Goal: Task Accomplishment & Management: Manage account settings

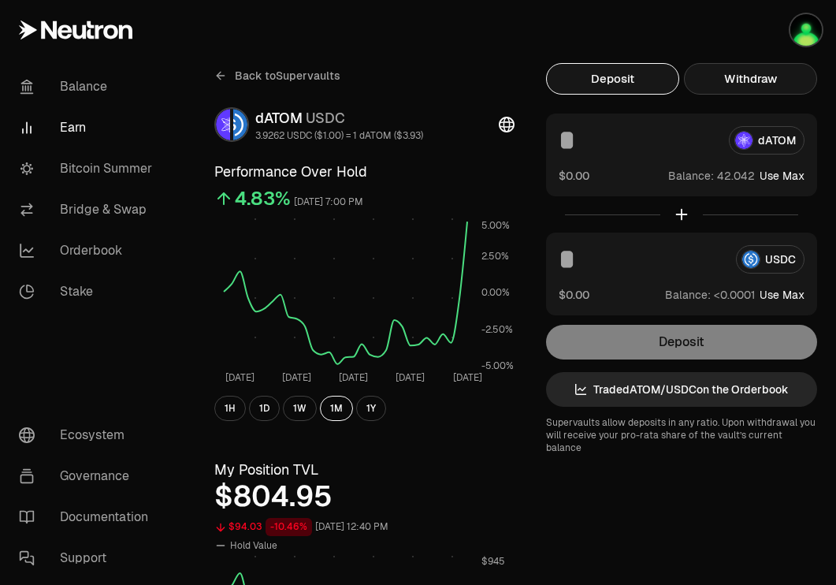
click at [769, 75] on button "Withdraw" at bounding box center [750, 79] width 133 height 32
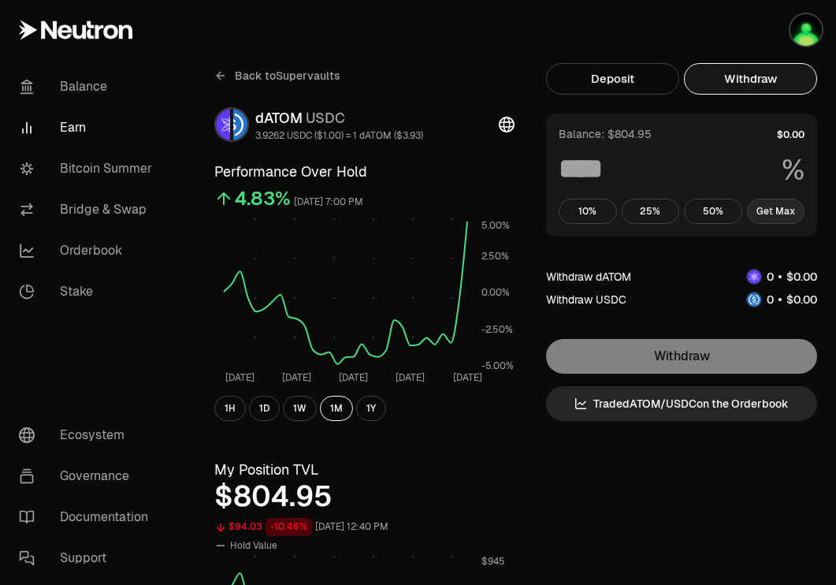
click at [771, 209] on button "Get Max" at bounding box center [776, 211] width 58 height 25
type input "***"
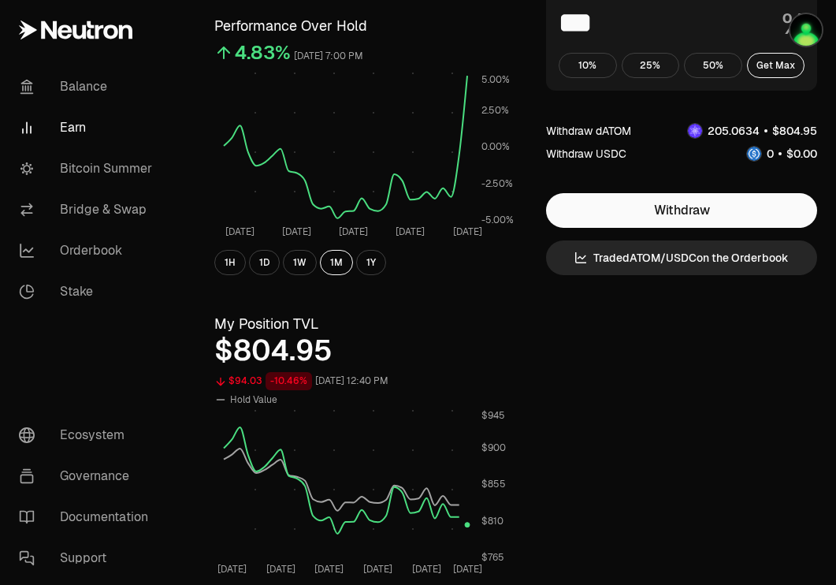
scroll to position [135, 0]
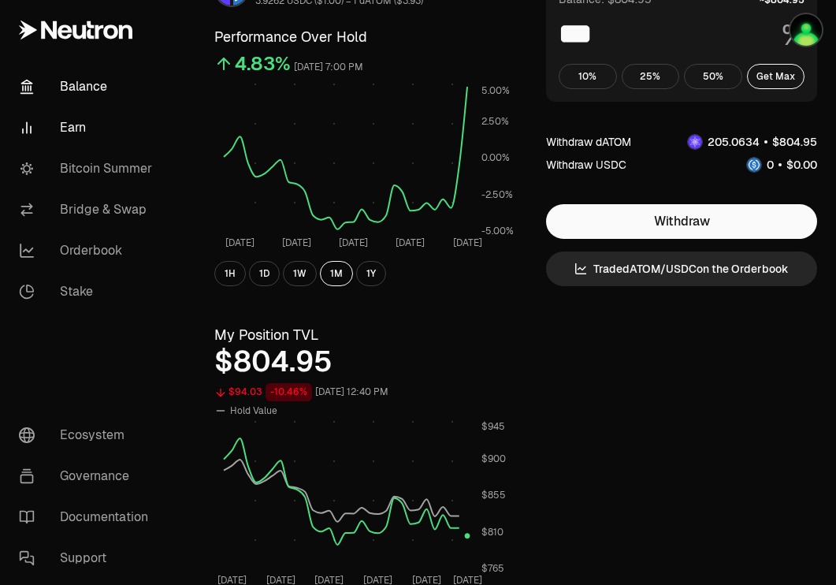
click at [102, 82] on link "Balance" at bounding box center [88, 86] width 164 height 41
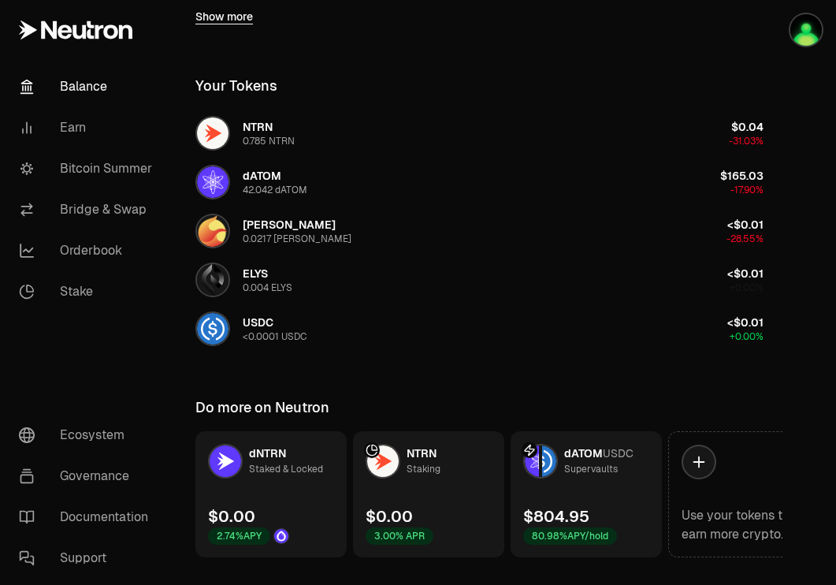
scroll to position [476, 0]
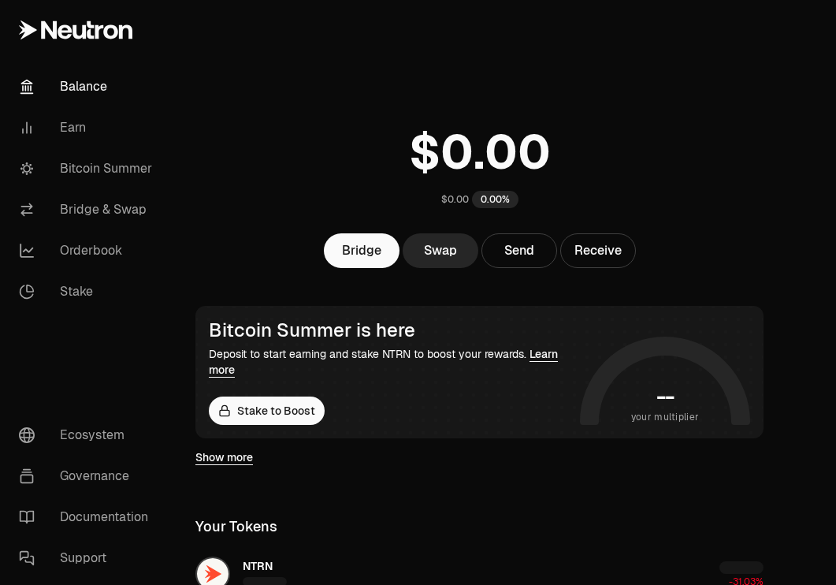
scroll to position [476, 0]
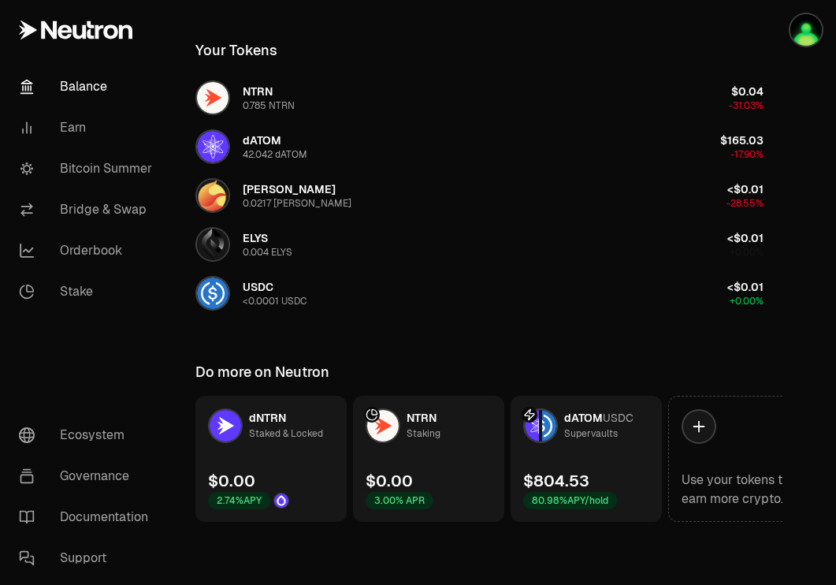
click at [585, 455] on link "dATOM USDC Supervaults $804.53 80.98% APY/hold" at bounding box center [586, 459] width 151 height 126
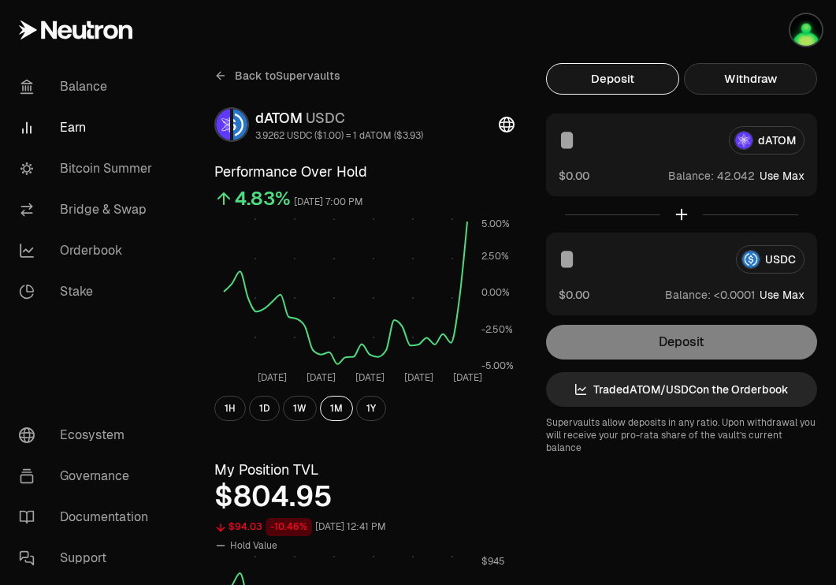
click at [766, 88] on button "Withdraw" at bounding box center [750, 79] width 133 height 32
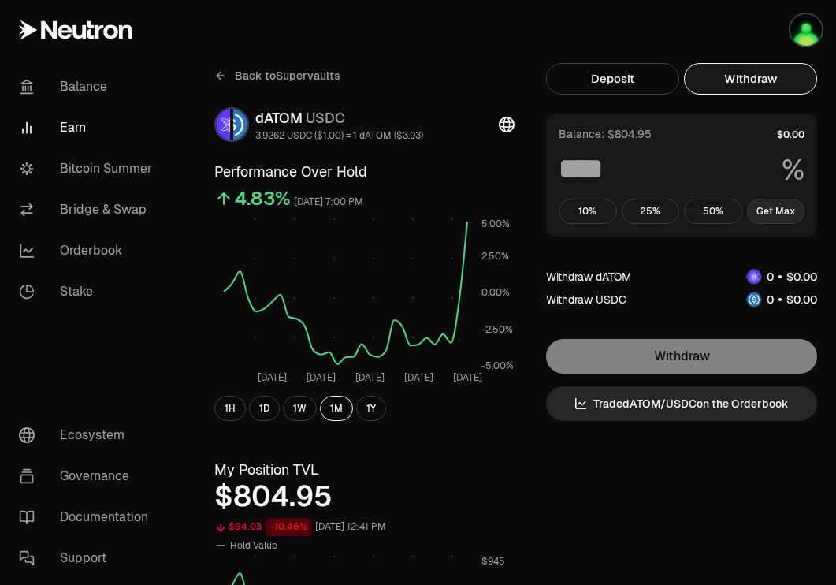
click at [775, 219] on button "Get Max" at bounding box center [776, 211] width 58 height 25
type input "***"
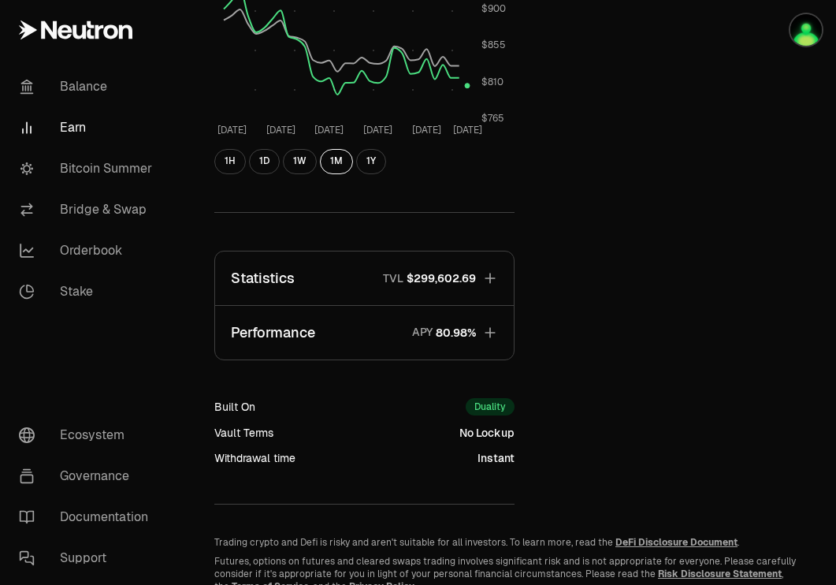
scroll to position [613, 0]
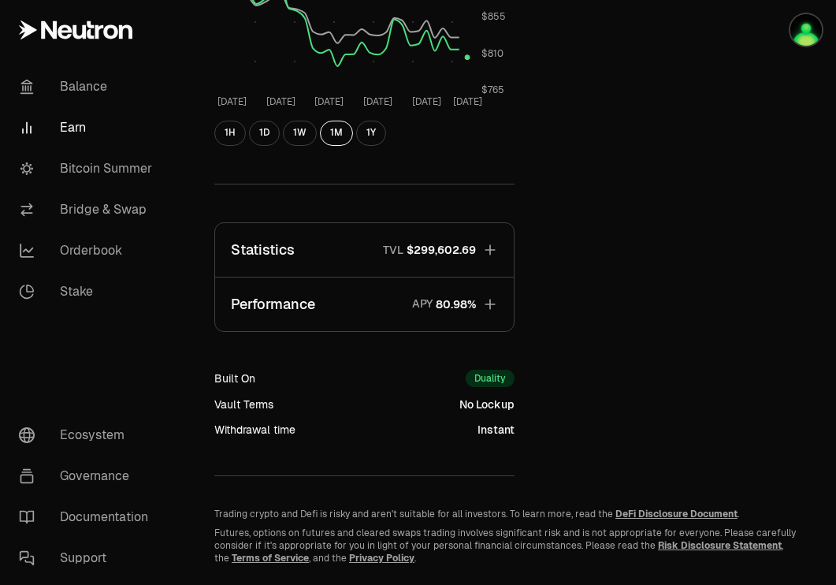
click at [418, 239] on button "Statistics TVL $299,602.69" at bounding box center [364, 250] width 299 height 54
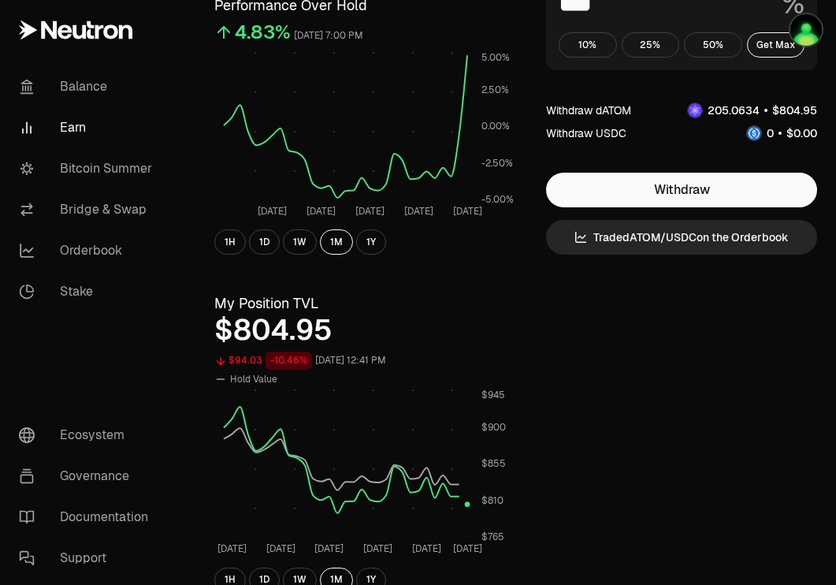
scroll to position [0, 0]
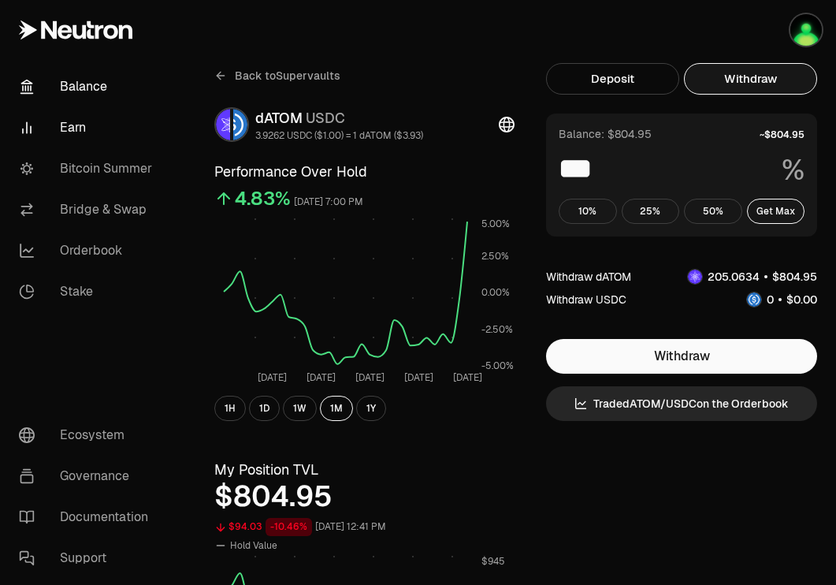
click at [90, 80] on link "Balance" at bounding box center [88, 86] width 164 height 41
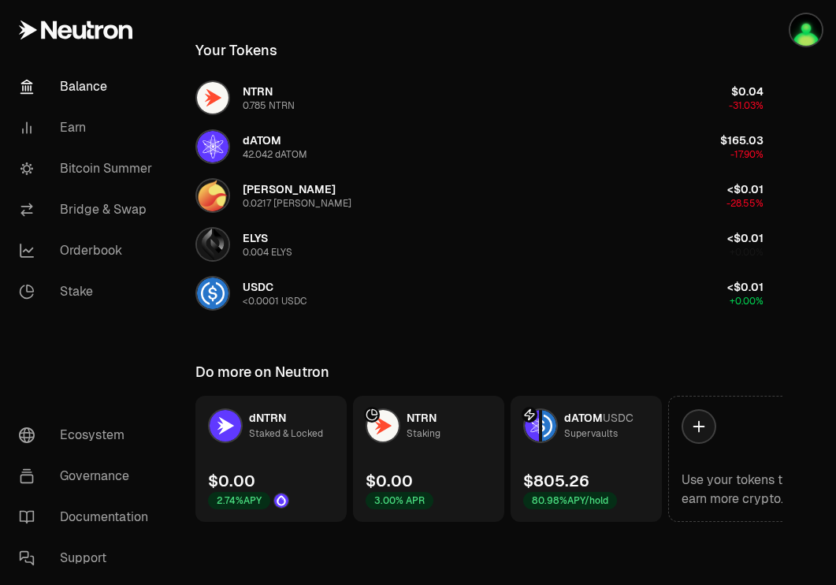
scroll to position [474, 0]
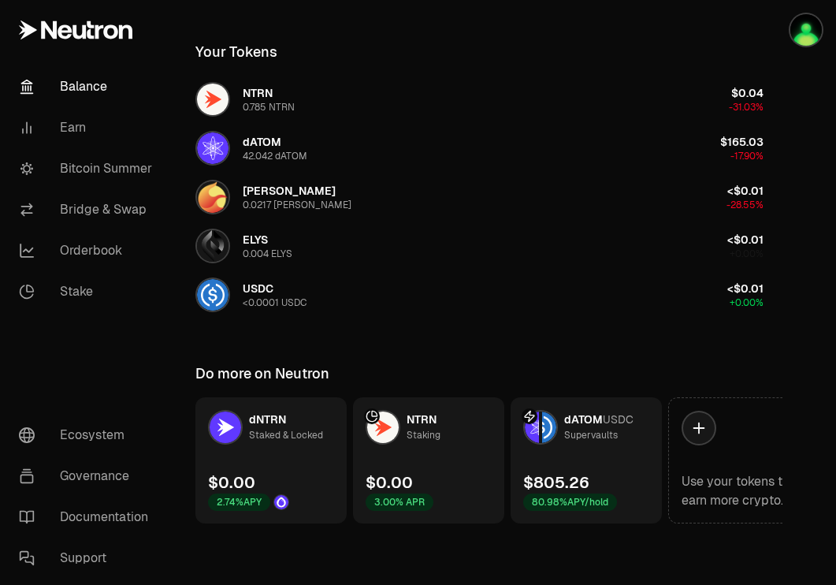
click at [566, 468] on link "dATOM USDC Supervaults $805.26 80.98% APY/hold" at bounding box center [586, 460] width 151 height 126
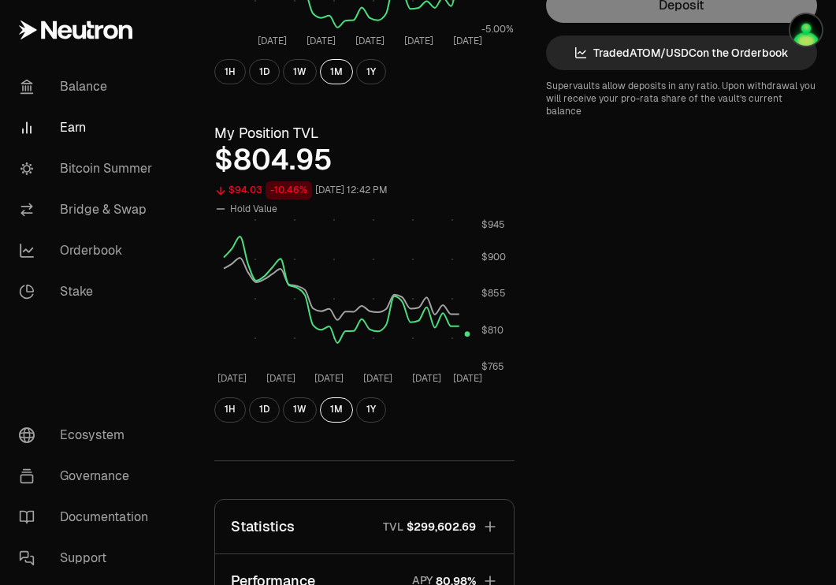
scroll to position [358, 0]
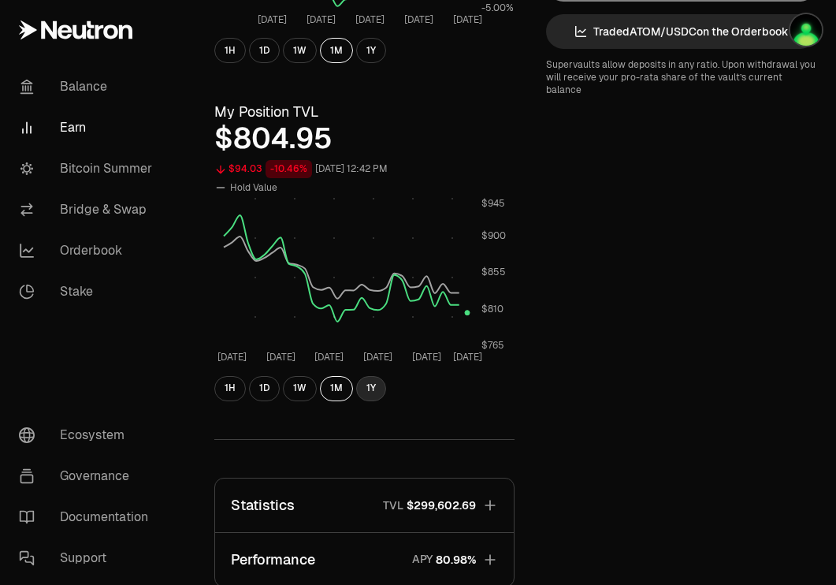
click at [359, 392] on button "1Y" at bounding box center [371, 388] width 30 height 25
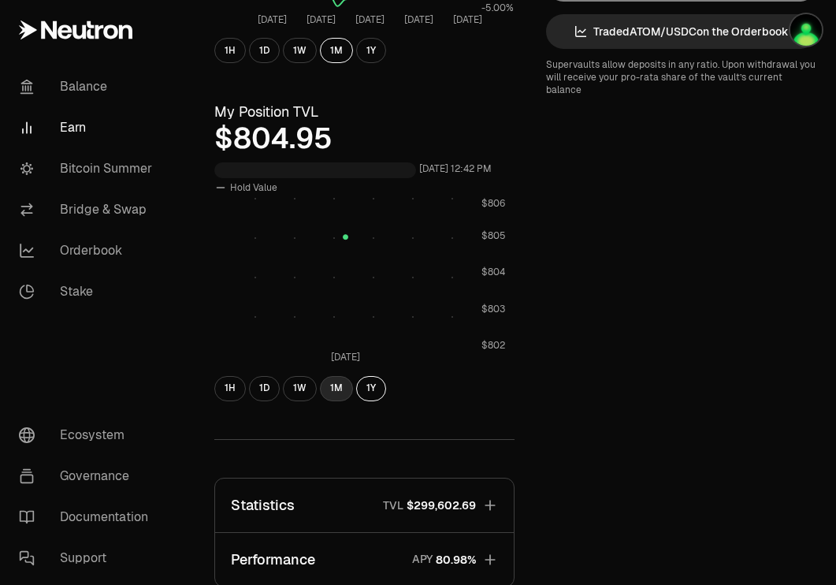
click at [341, 387] on button "1M" at bounding box center [336, 388] width 33 height 25
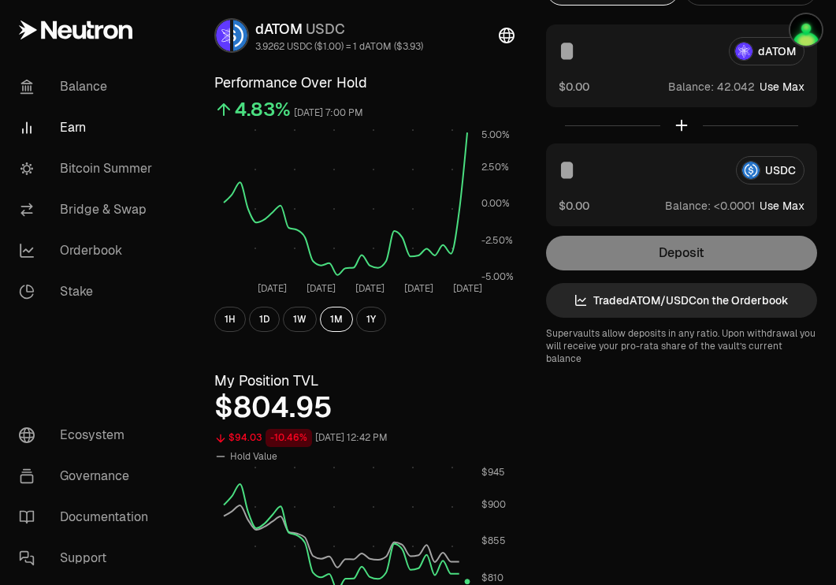
scroll to position [0, 0]
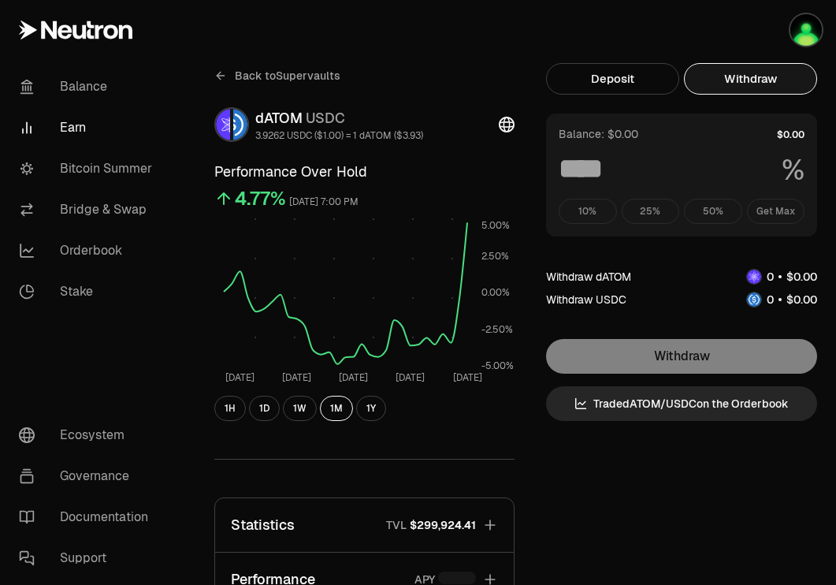
click at [784, 78] on button "Withdraw" at bounding box center [750, 79] width 133 height 32
click at [763, 208] on div "10% 25% 50% Get Max" at bounding box center [682, 211] width 246 height 25
click at [765, 217] on div "10% 25% 50% Get Max" at bounding box center [682, 211] width 246 height 25
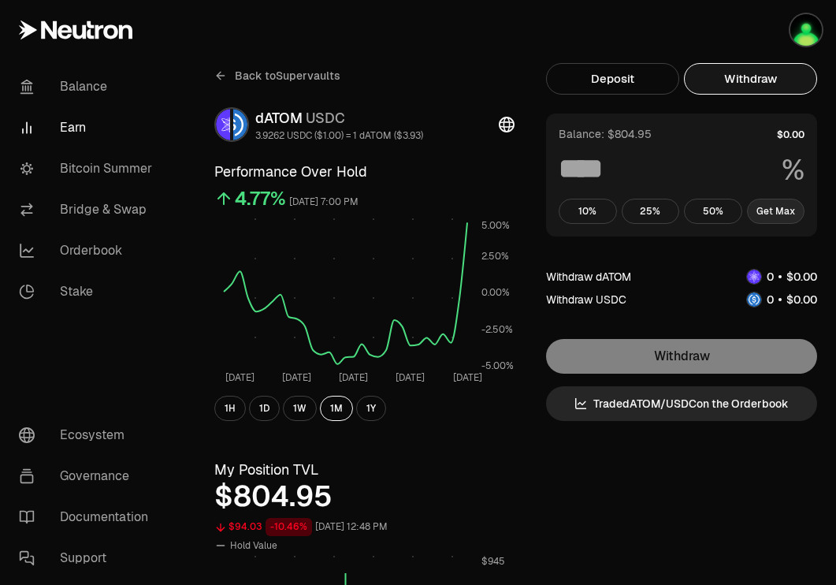
click at [778, 214] on button "Get Max" at bounding box center [776, 211] width 58 height 25
type input "***"
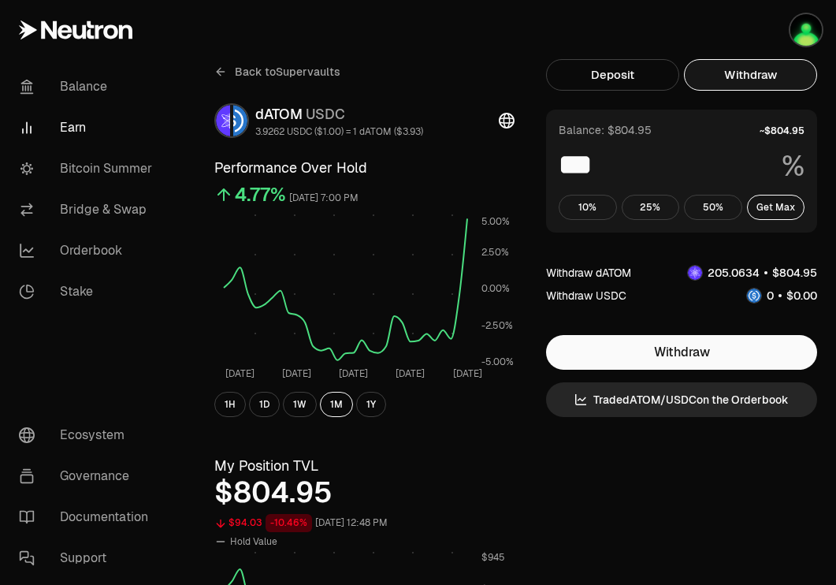
scroll to position [3, 0]
